Goal: Transaction & Acquisition: Purchase product/service

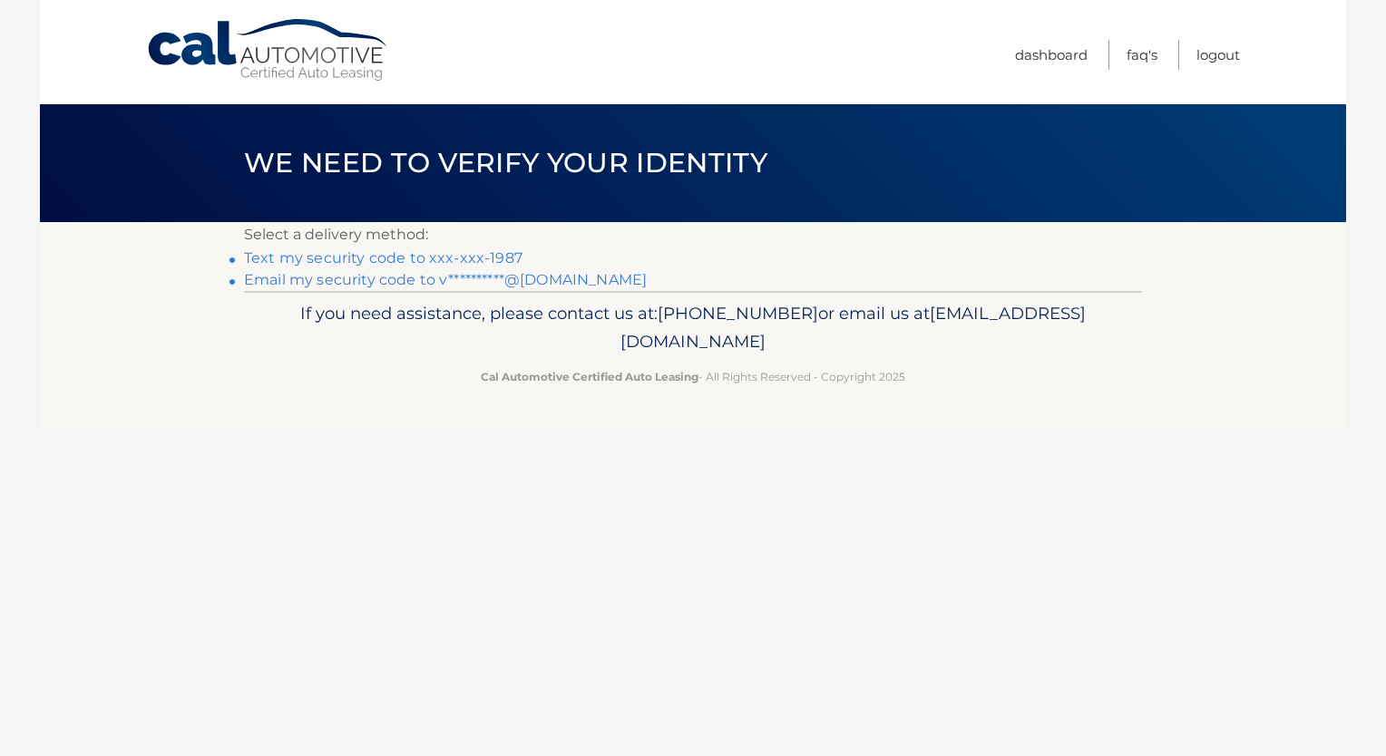
click at [395, 261] on link "Text my security code to xxx-xxx-1987" at bounding box center [383, 257] width 278 height 17
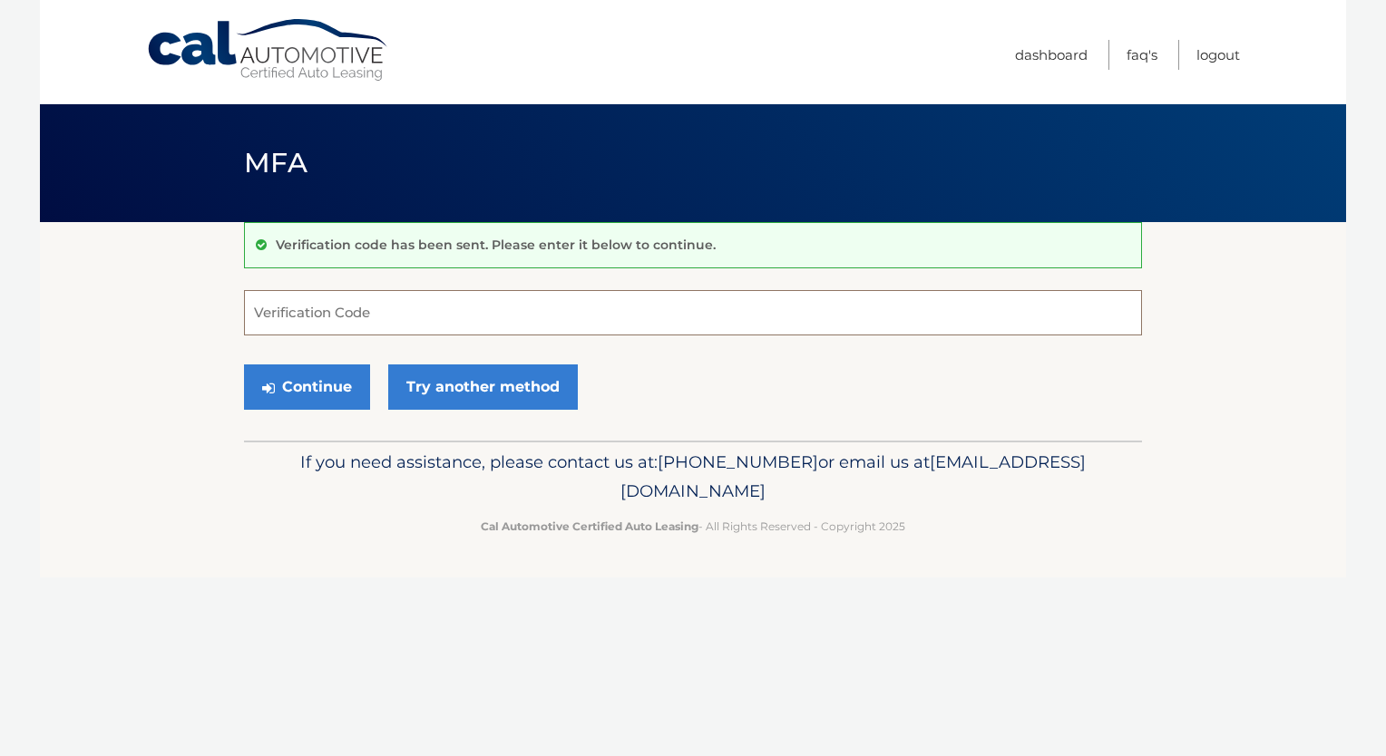
click at [480, 297] on input "Verification Code" at bounding box center [693, 312] width 898 height 45
type input "748724"
click at [324, 392] on button "Continue" at bounding box center [307, 387] width 126 height 45
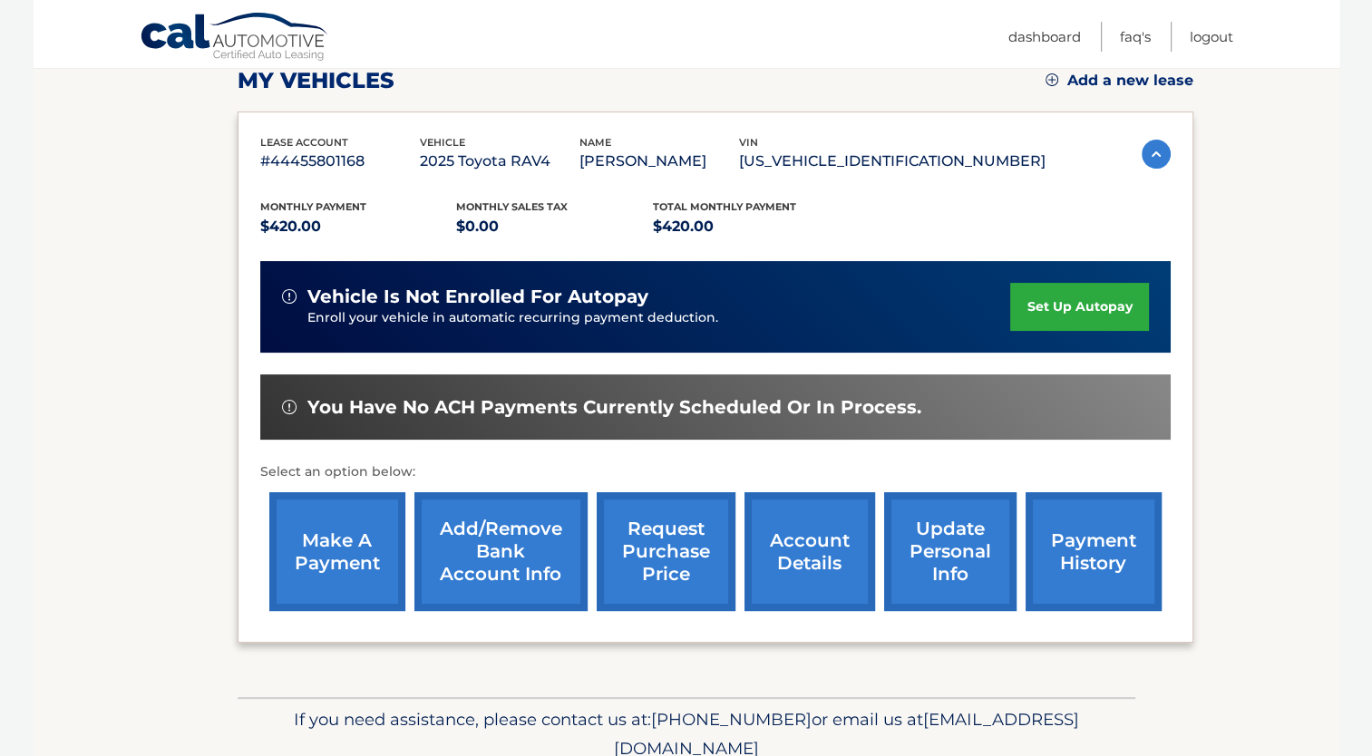
scroll to position [282, 0]
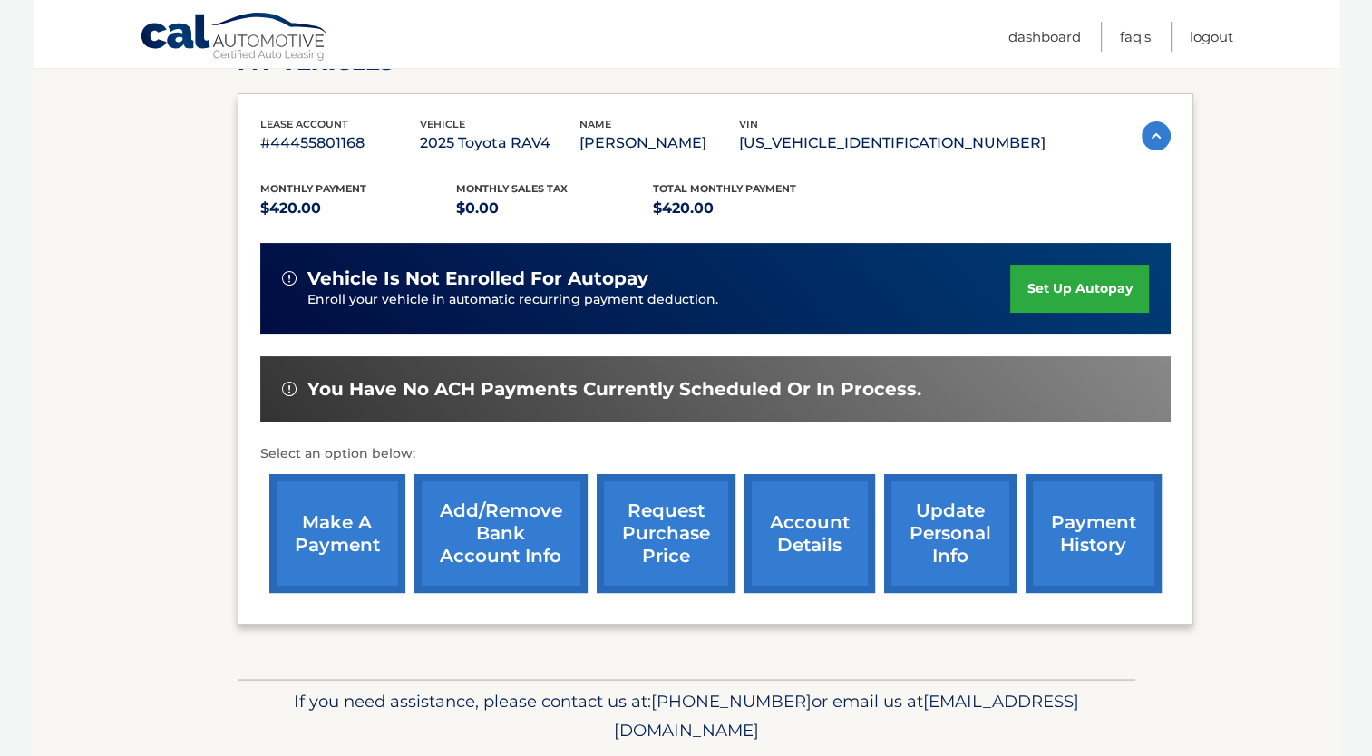
click at [337, 530] on link "make a payment" at bounding box center [337, 533] width 136 height 119
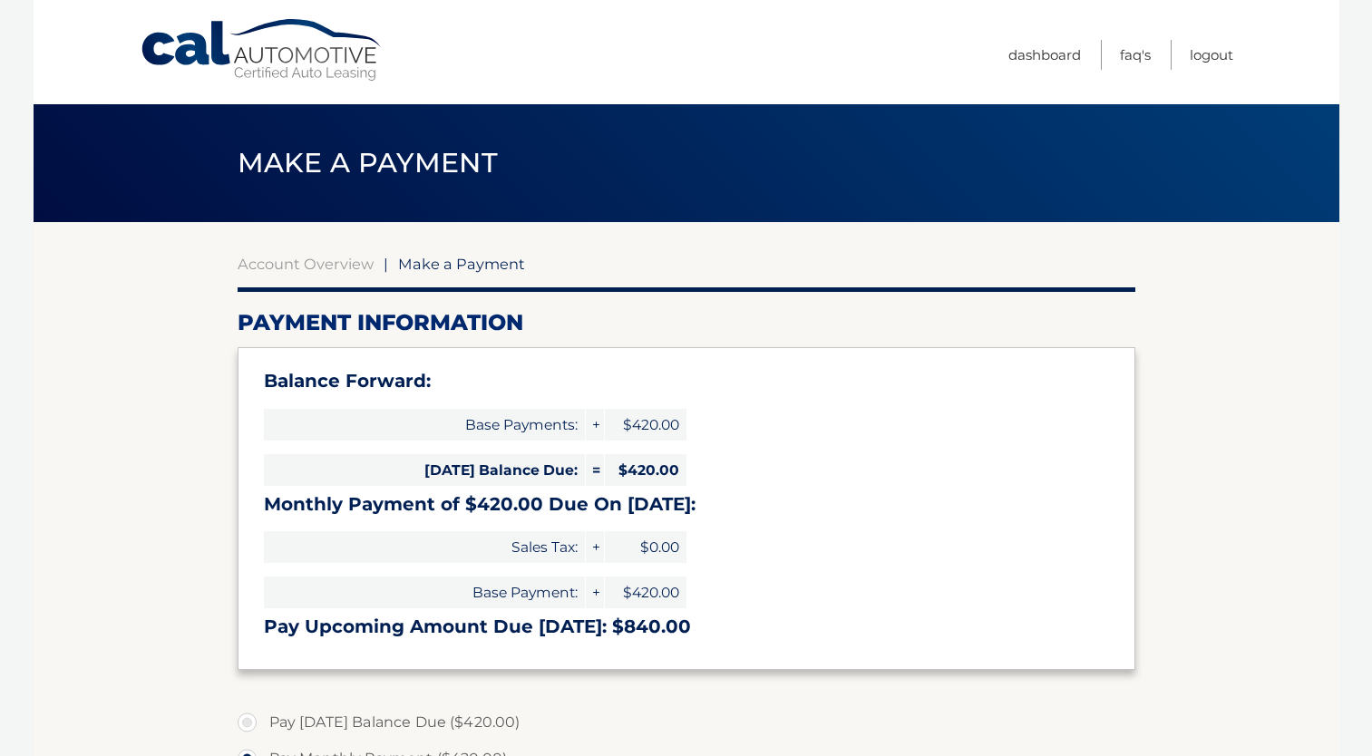
select select "Mjc4NWYzZTItNTBlYi00MTY4LWJkMjktMmRkMmJlZjk0YjRm"
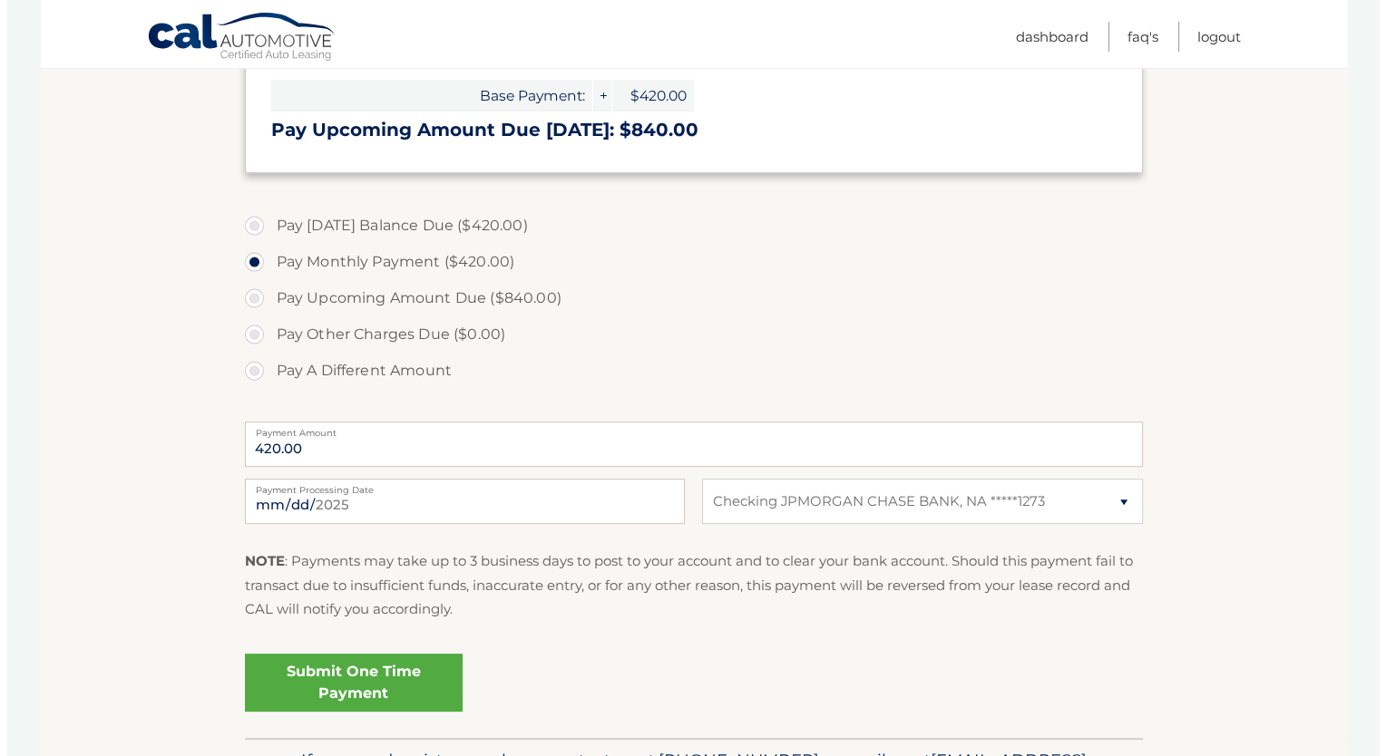
scroll to position [501, 0]
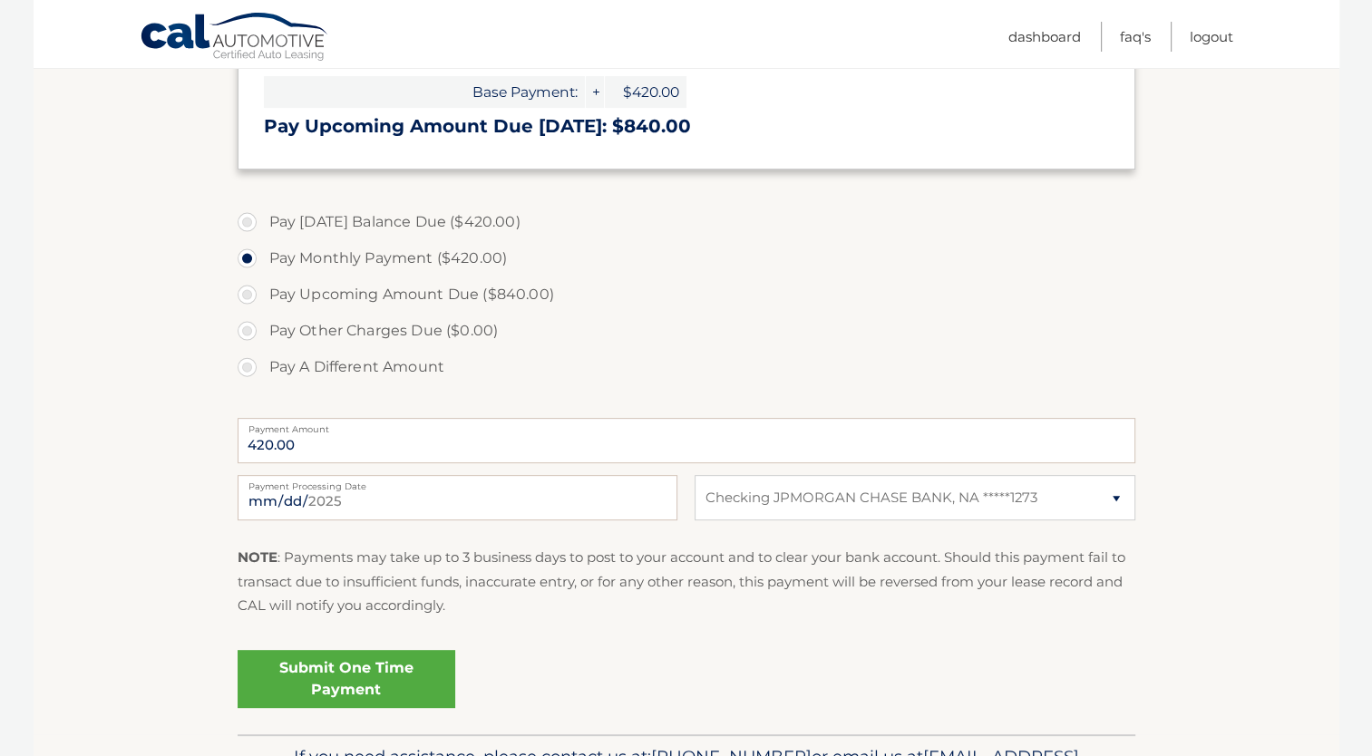
click at [321, 675] on link "Submit One Time Payment" at bounding box center [347, 679] width 218 height 58
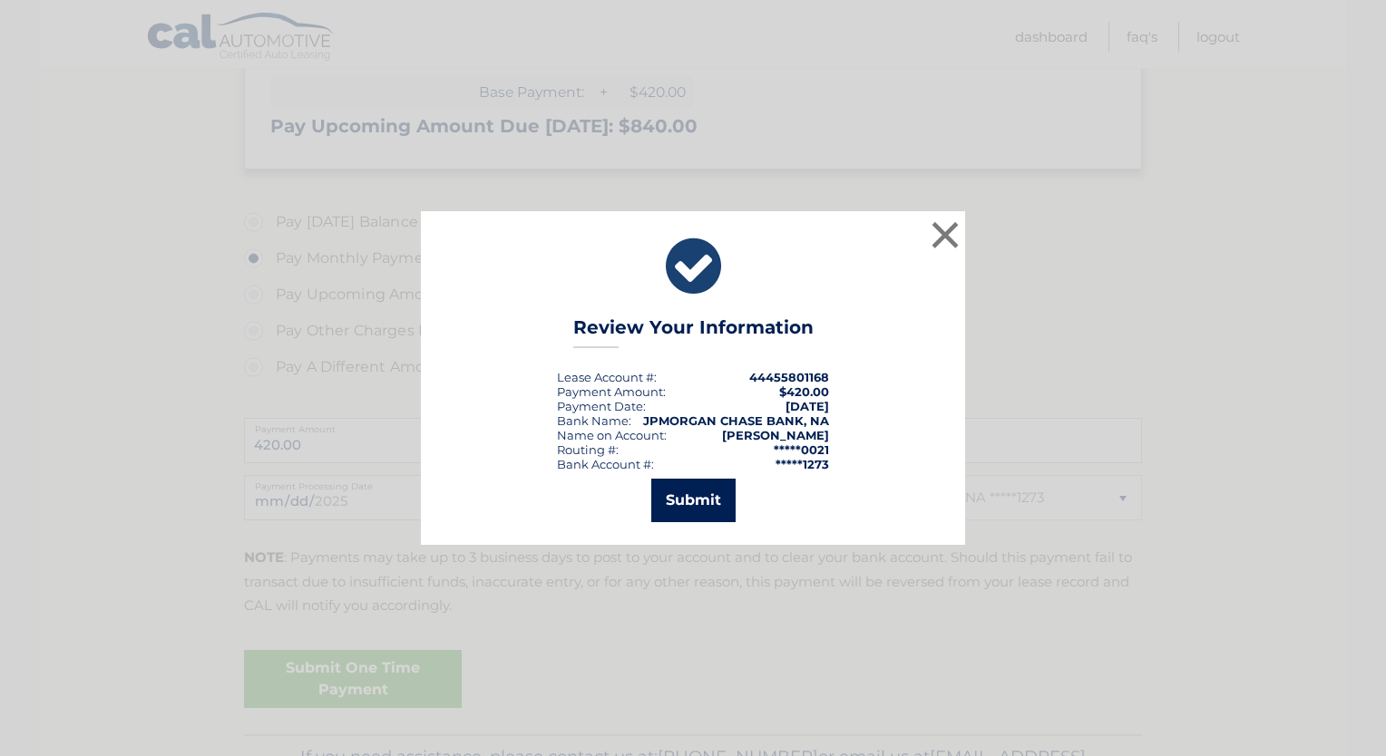
click at [686, 490] on button "Submit" at bounding box center [693, 501] width 84 height 44
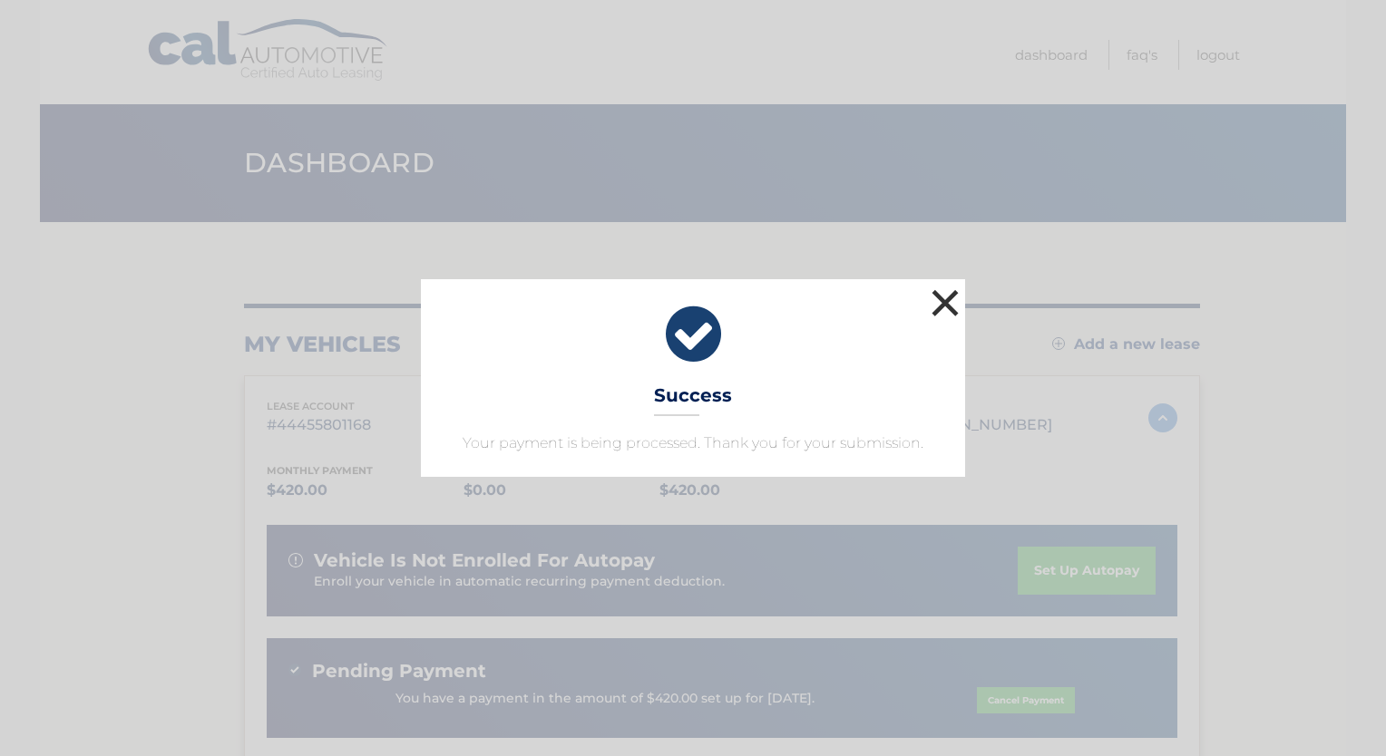
click at [943, 291] on button "×" at bounding box center [945, 303] width 36 height 36
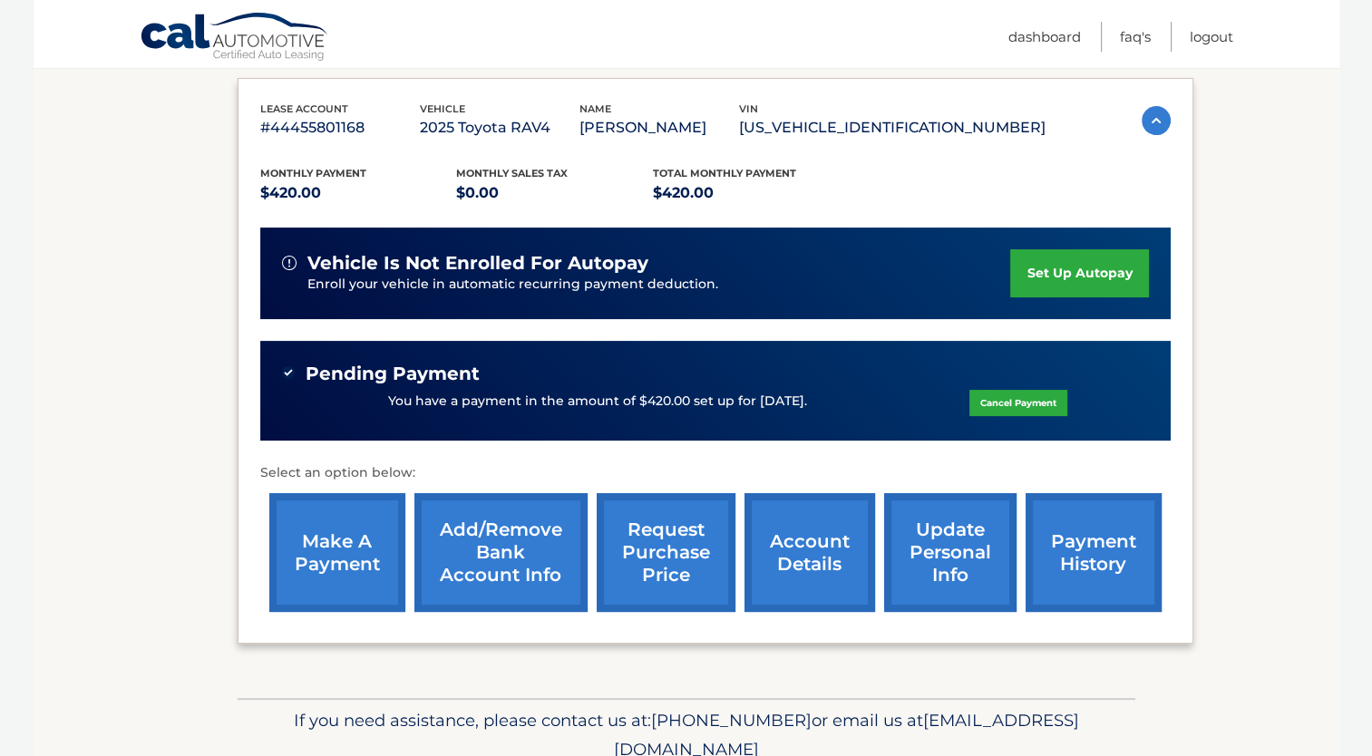
scroll to position [374, 0]
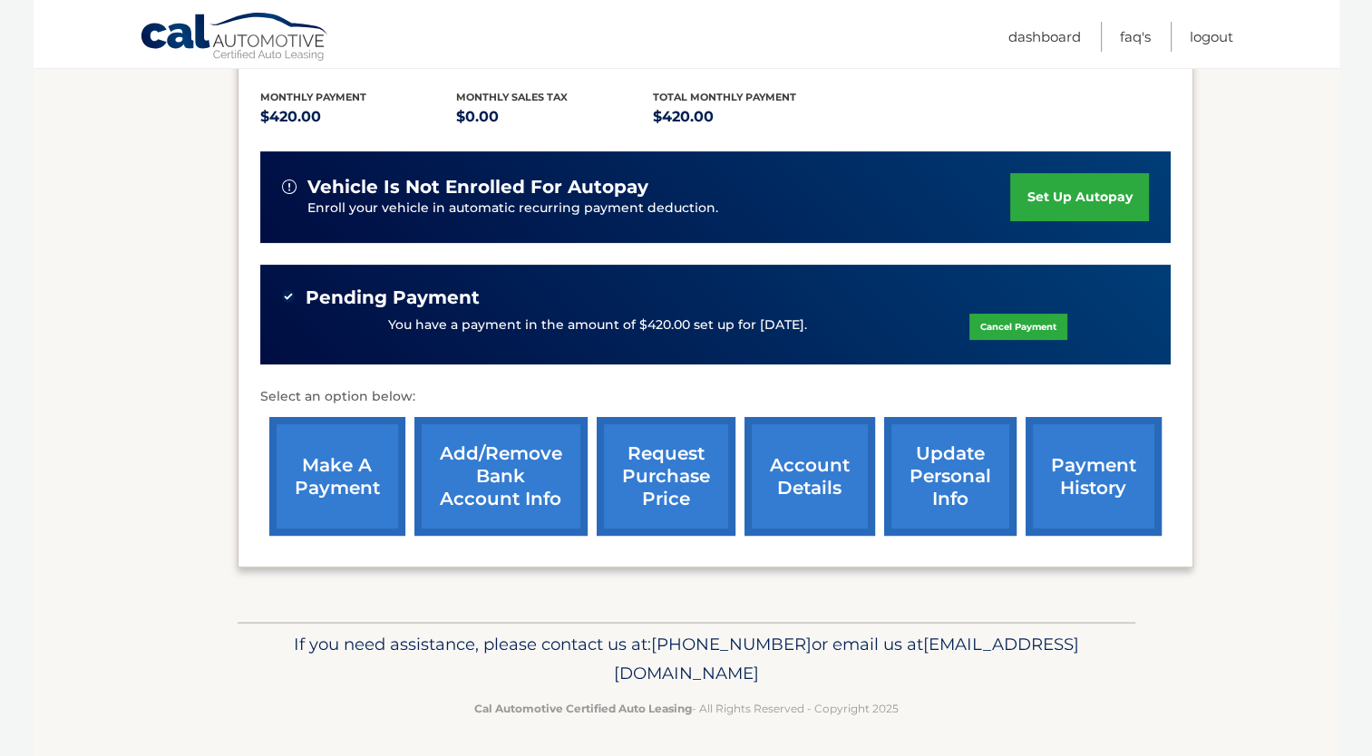
click at [829, 481] on link "account details" at bounding box center [809, 476] width 131 height 119
click at [819, 490] on link "account details" at bounding box center [809, 476] width 131 height 119
click at [794, 461] on link "account details" at bounding box center [809, 476] width 131 height 119
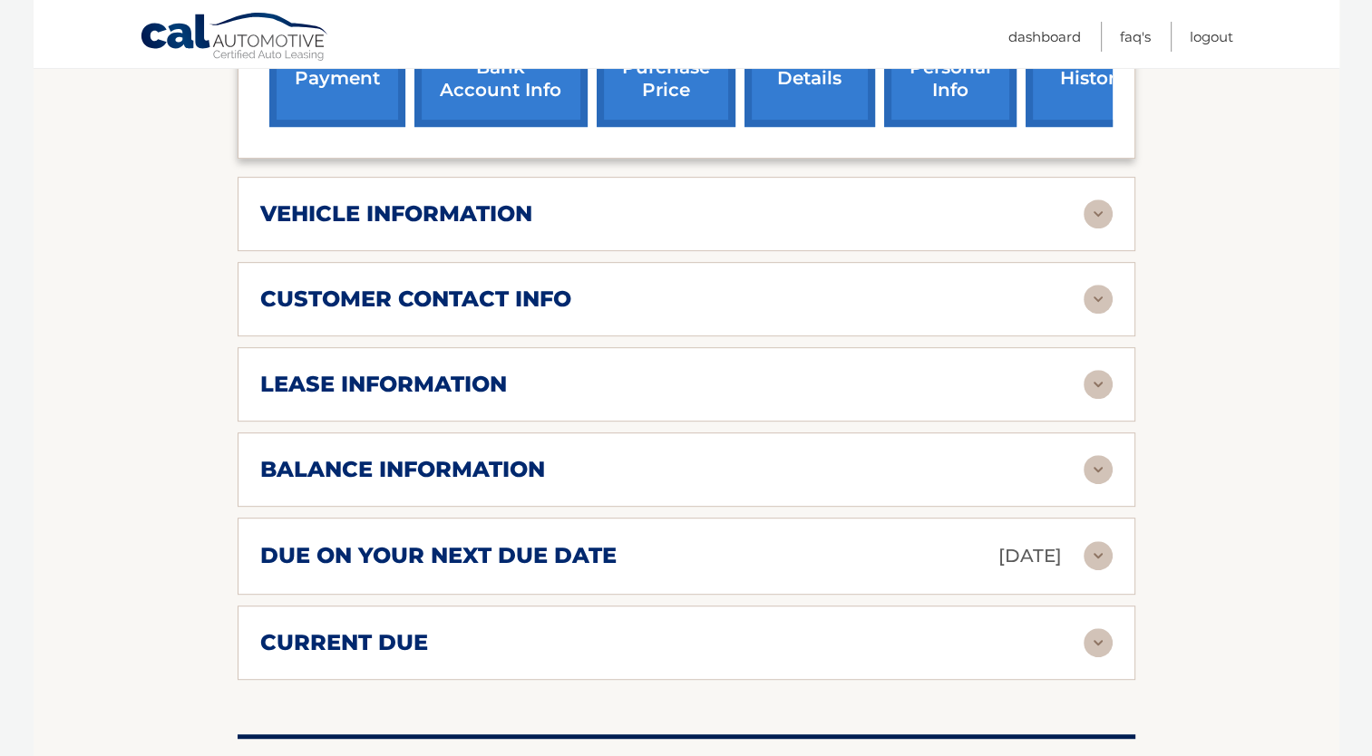
scroll to position [809, 0]
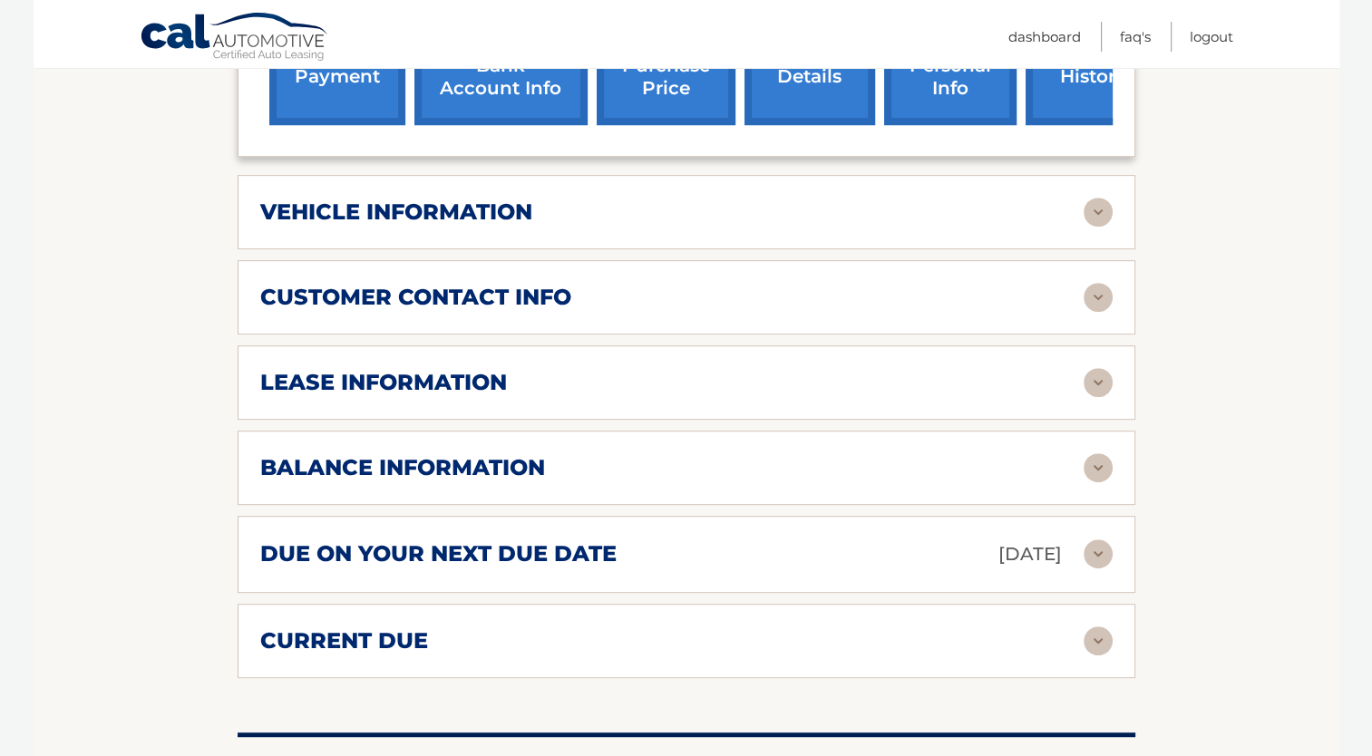
click at [1094, 386] on img at bounding box center [1098, 382] width 29 height 29
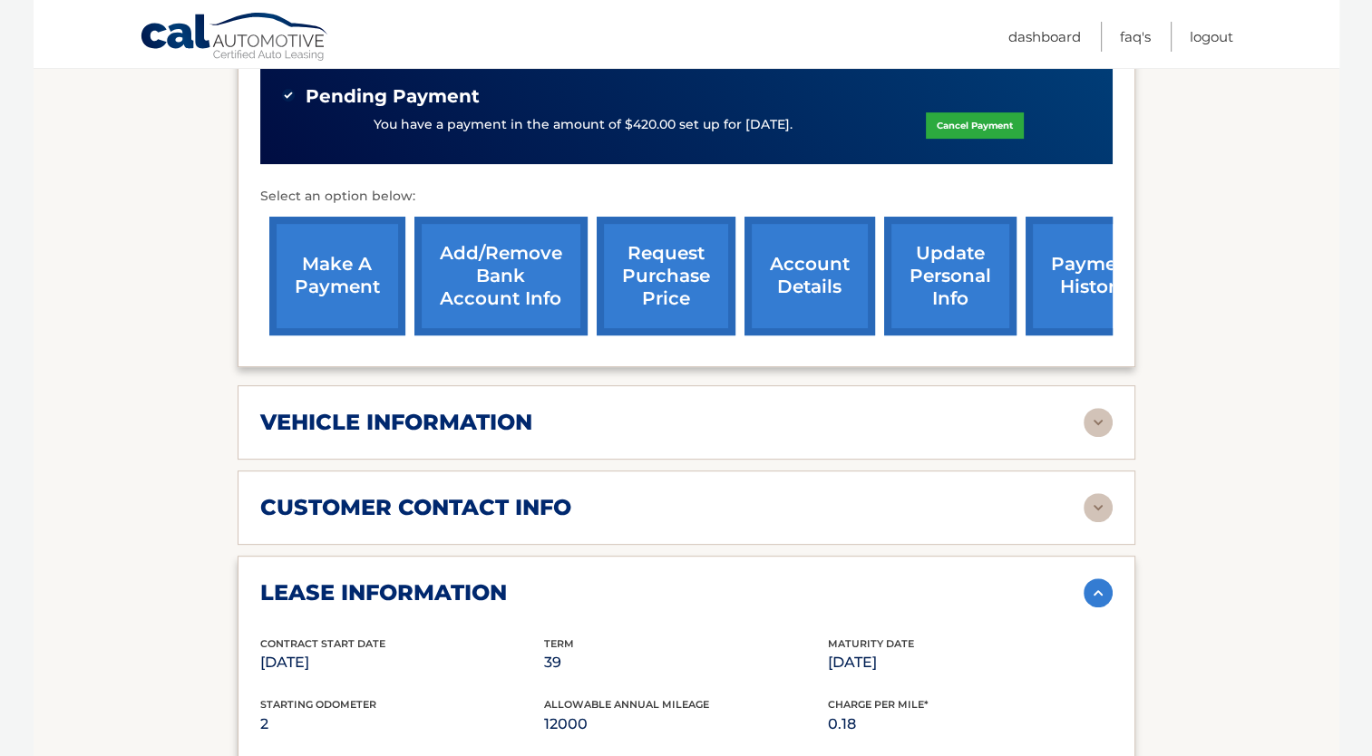
scroll to position [598, 0]
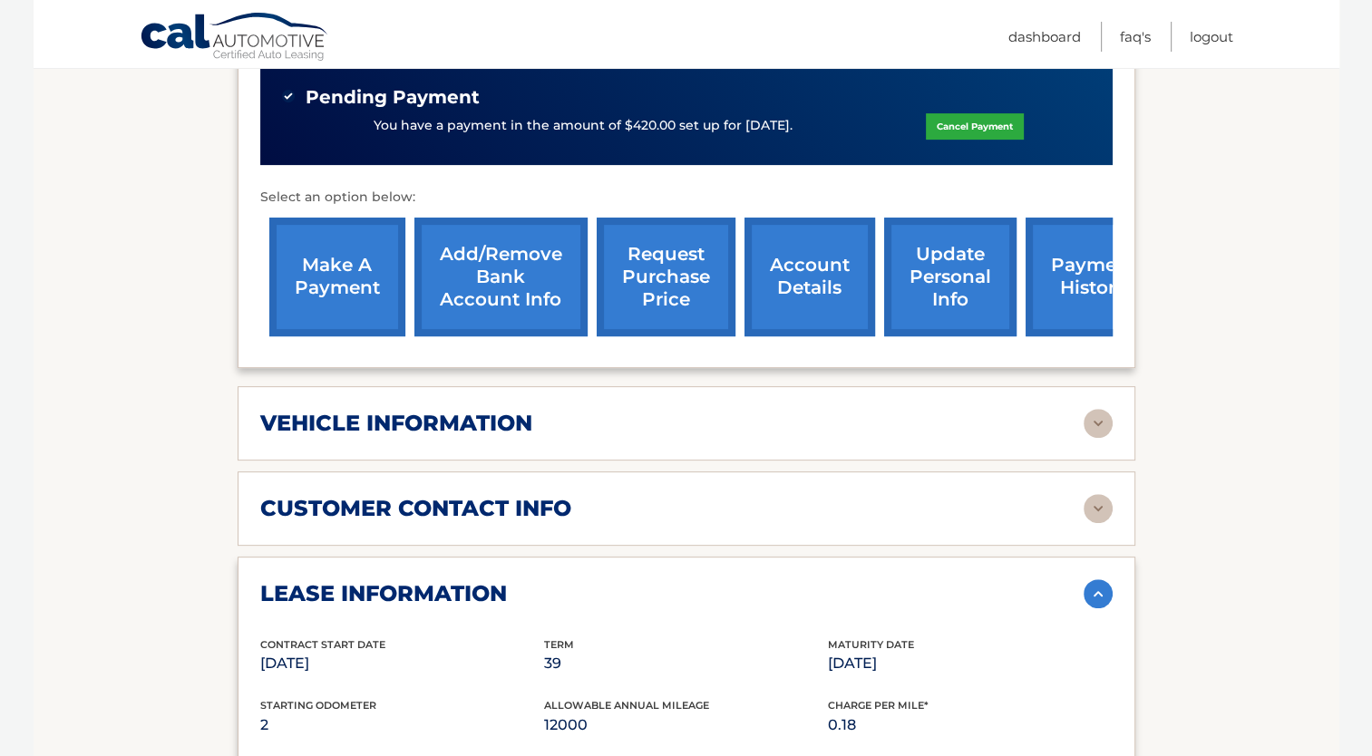
click at [1080, 268] on link "payment history" at bounding box center [1094, 277] width 136 height 119
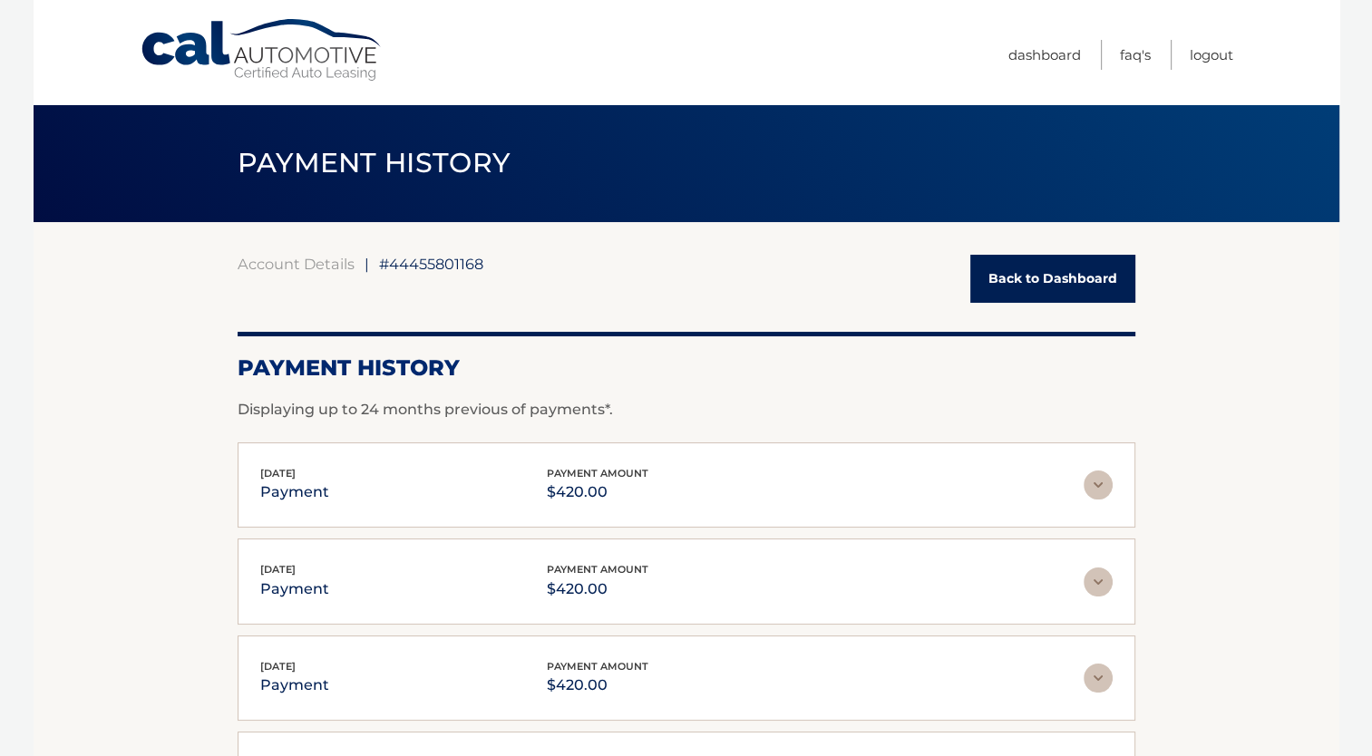
click at [1052, 277] on link "Back to Dashboard" at bounding box center [1052, 279] width 165 height 48
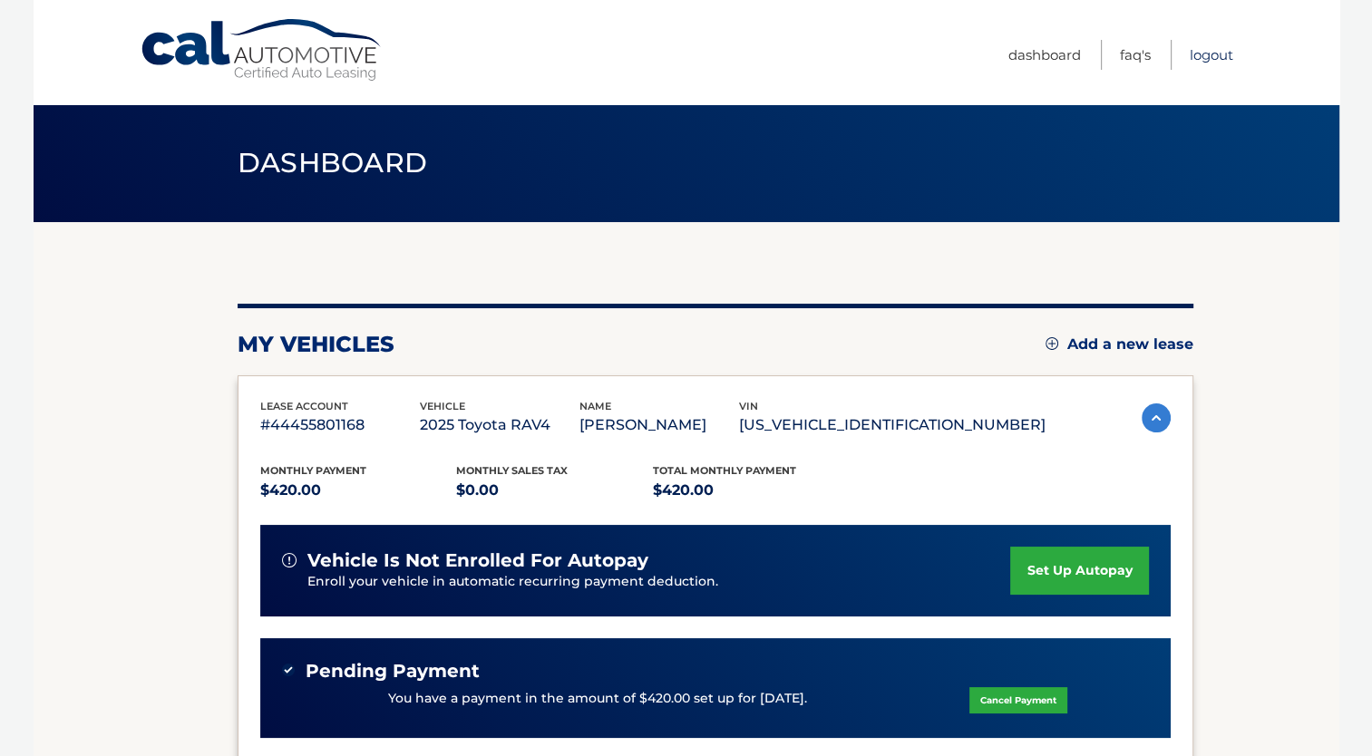
click at [1198, 56] on link "Logout" at bounding box center [1212, 55] width 44 height 30
